Goal: Information Seeking & Learning: Learn about a topic

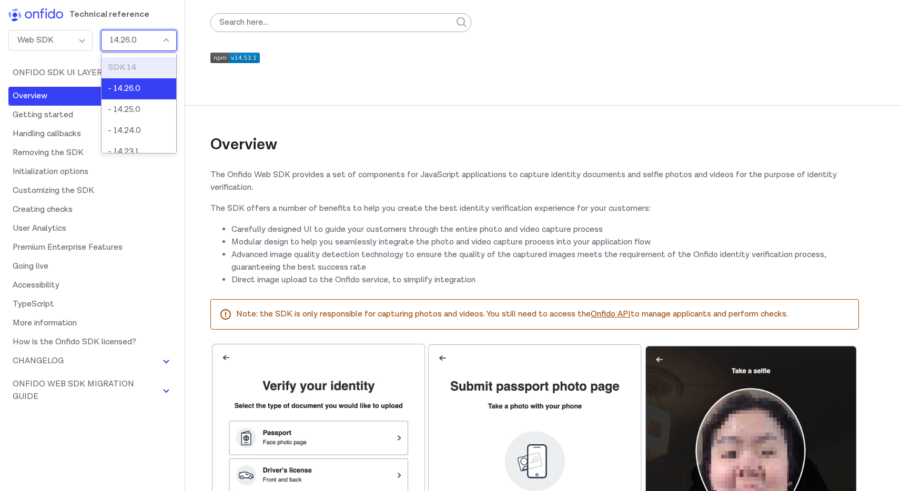
click at [145, 36] on div "14.26.0" at bounding box center [139, 40] width 76 height 21
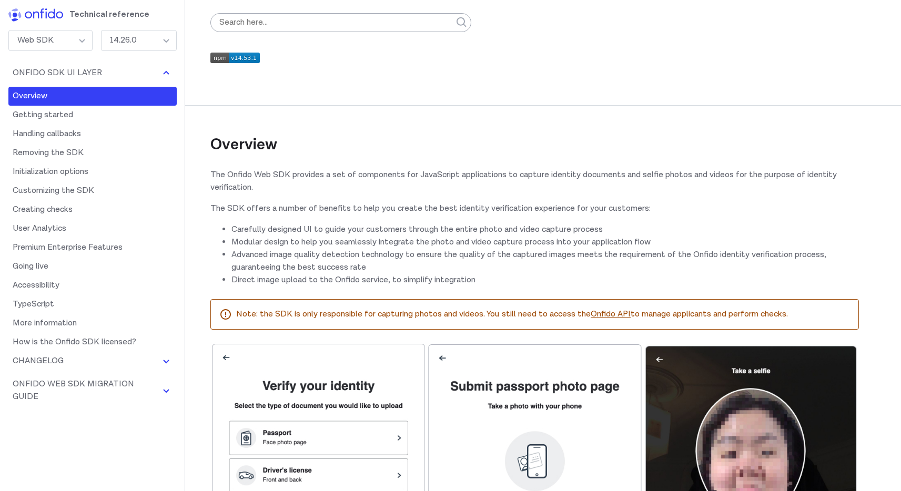
click at [123, 39] on div "14.26.0" at bounding box center [139, 40] width 76 height 21
click at [135, 34] on div "14.26.0" at bounding box center [139, 40] width 76 height 21
click at [148, 46] on div "14.26.0" at bounding box center [139, 40] width 76 height 21
click at [315, 186] on p "The Onfido Web SDK provides a set of components for JavaScript applications to …" at bounding box center [534, 181] width 649 height 25
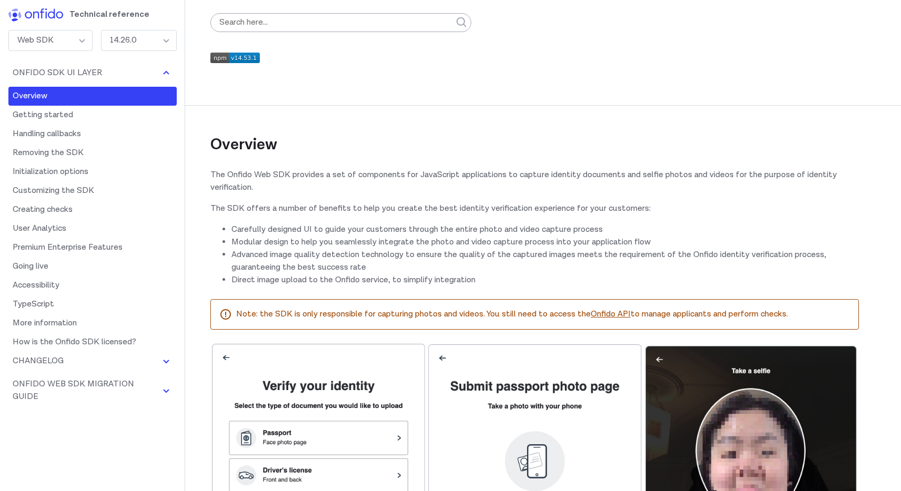
click at [152, 34] on div "14.26.0" at bounding box center [139, 40] width 76 height 21
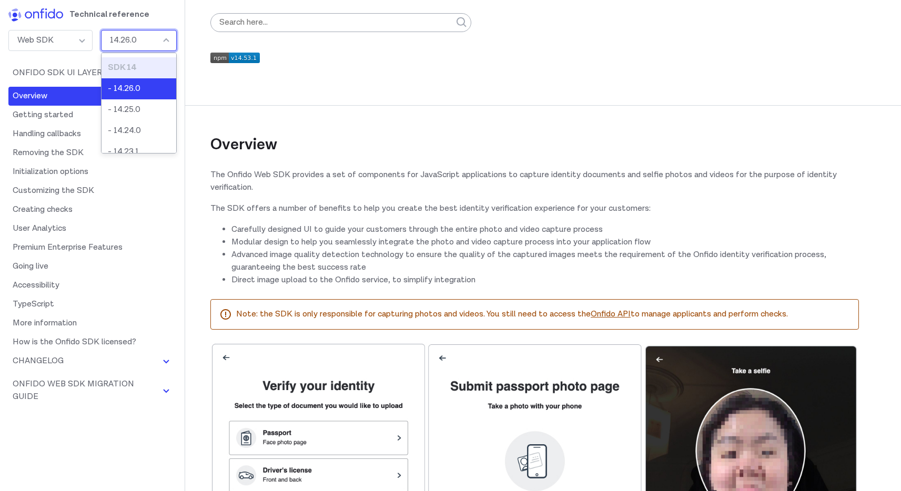
click at [79, 40] on div "Web SDK" at bounding box center [50, 40] width 84 height 21
click at [144, 37] on div "14.26.0" at bounding box center [139, 40] width 76 height 21
